Goal: Book appointment/travel/reservation

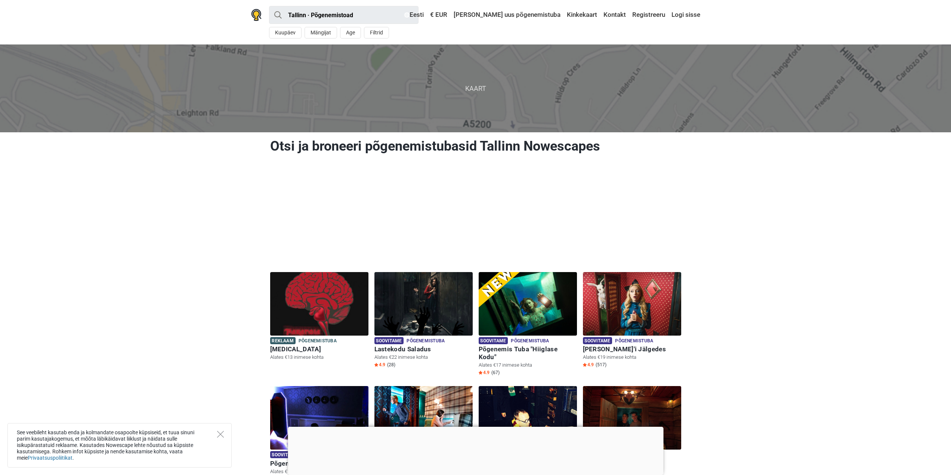
click at [469, 427] on div at bounding box center [476, 427] width 376 height 0
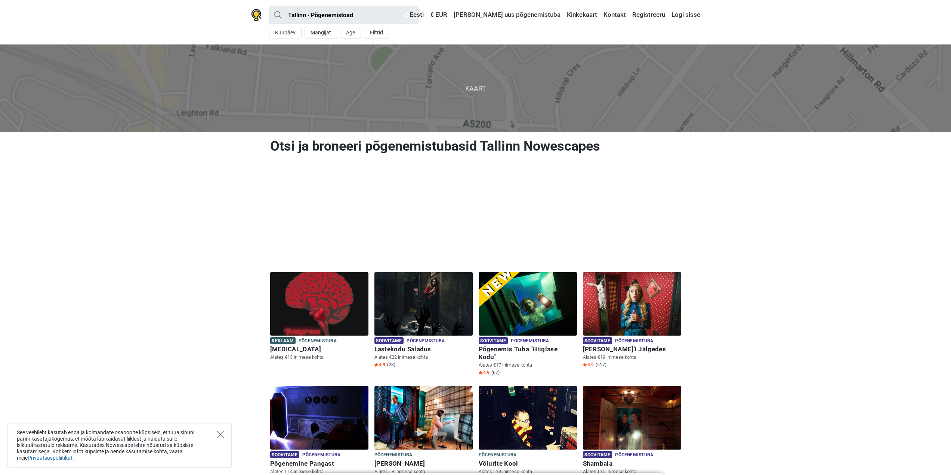
click at [222, 436] on icon "Close" at bounding box center [220, 434] width 7 height 7
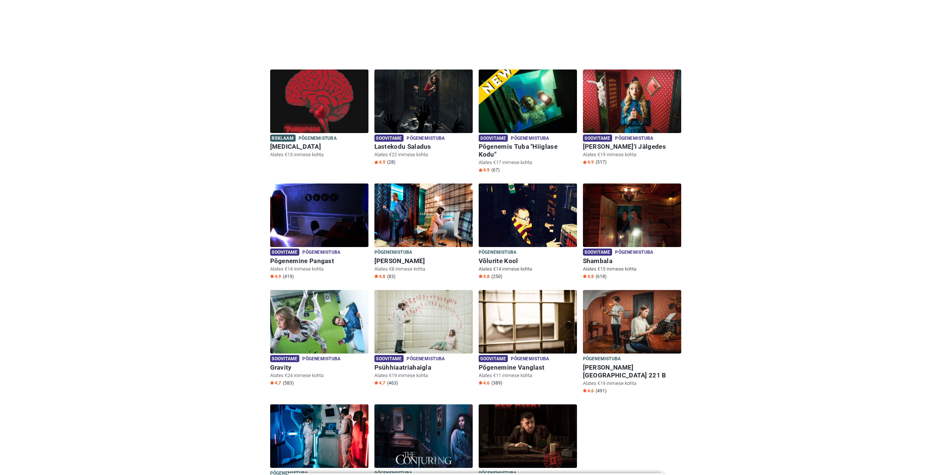
scroll to position [187, 0]
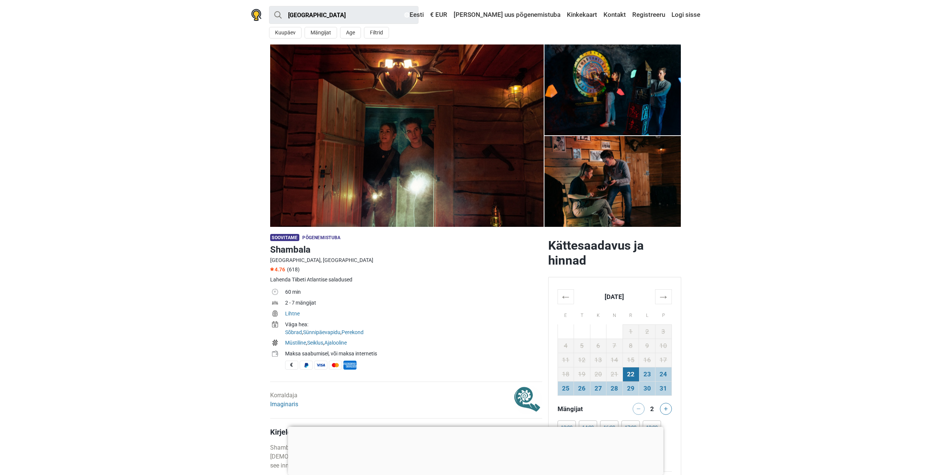
click at [474, 427] on div at bounding box center [476, 427] width 376 height 0
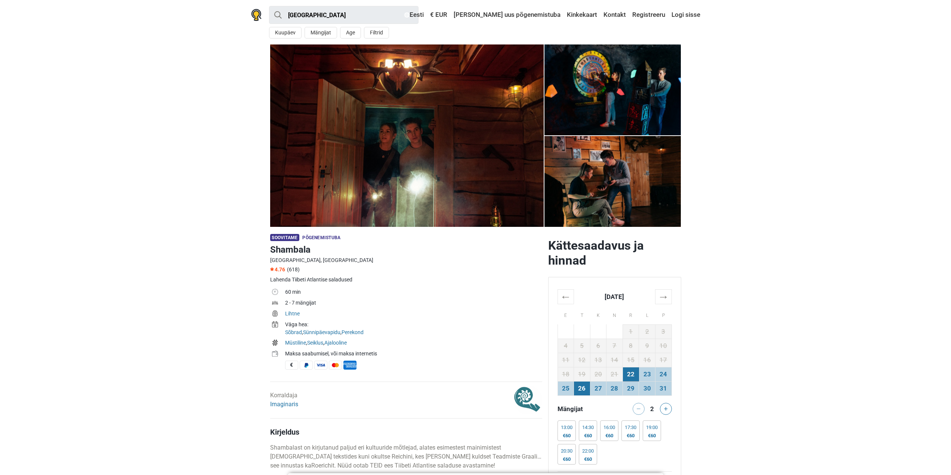
click at [579, 392] on td "26" at bounding box center [582, 388] width 16 height 14
click at [446, 178] on img at bounding box center [407, 135] width 274 height 182
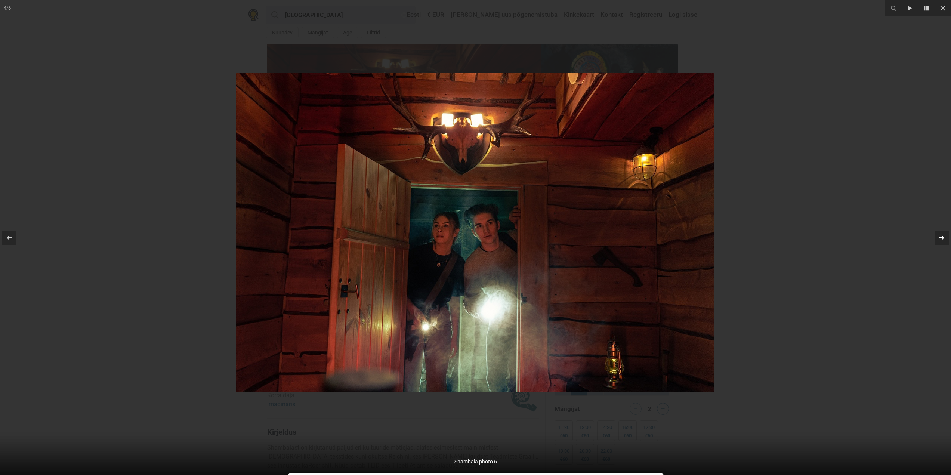
click at [943, 242] on div at bounding box center [942, 238] width 14 height 14
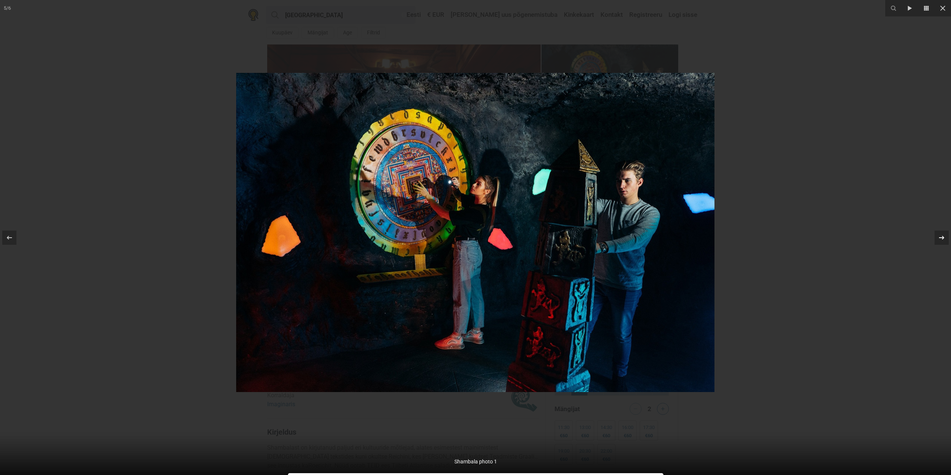
click at [943, 240] on div "5 / 6 Shambala photo 1" at bounding box center [475, 237] width 951 height 475
click at [943, 240] on icon at bounding box center [941, 237] width 9 height 9
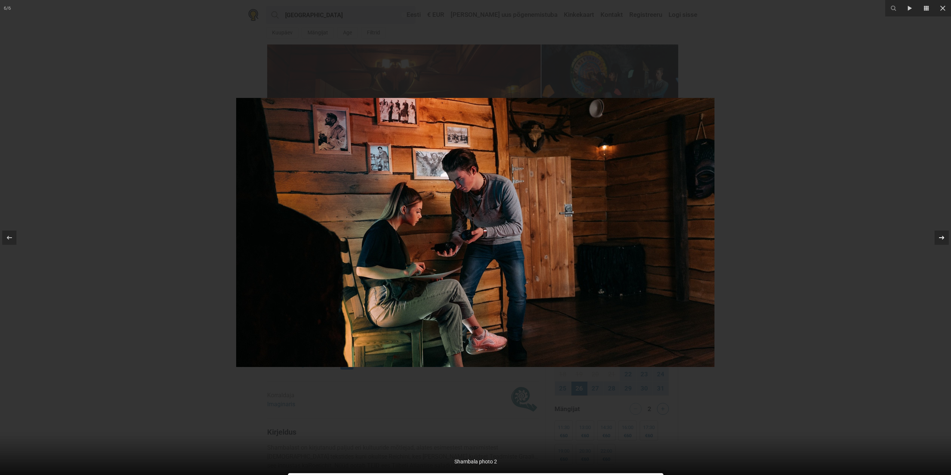
click at [943, 240] on div "6 / 6 Shambala photo 2" at bounding box center [475, 237] width 951 height 475
click at [840, 234] on div at bounding box center [475, 237] width 951 height 475
